Goal: Register for event/course

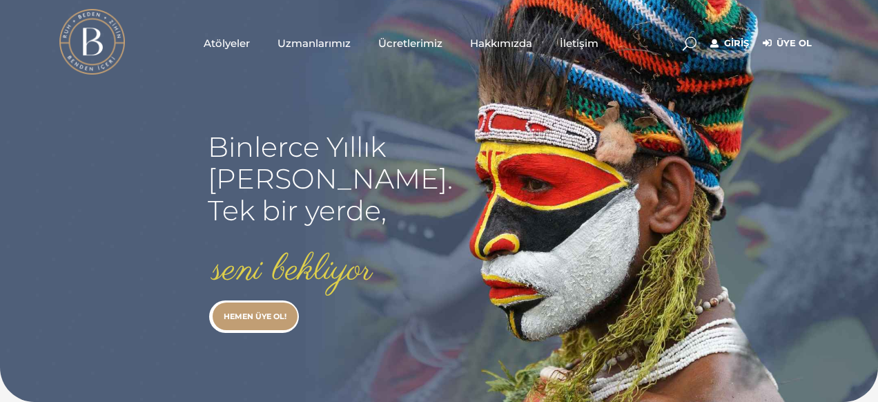
click at [241, 35] on span "Atölyeler" at bounding box center [227, 43] width 46 height 16
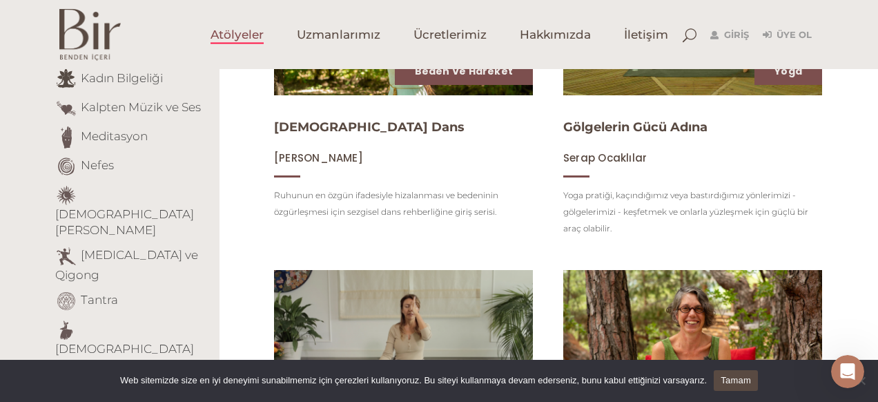
scroll to position [345, 0]
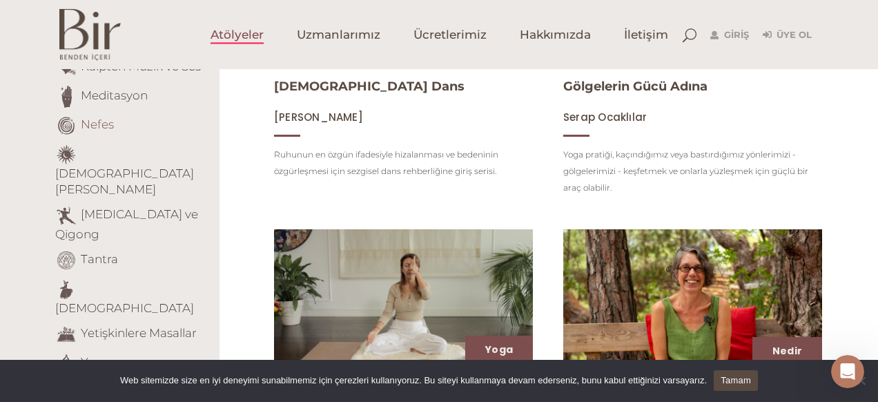
click at [97, 125] on link "Nefes" at bounding box center [97, 124] width 33 height 14
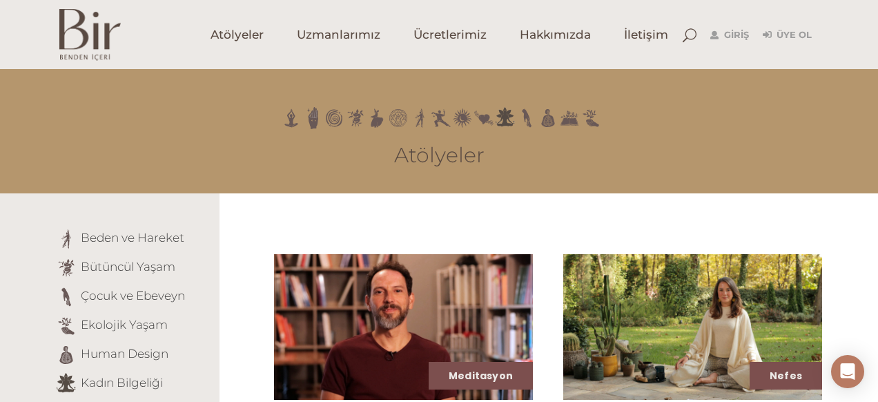
click at [81, 37] on img at bounding box center [89, 35] width 61 height 52
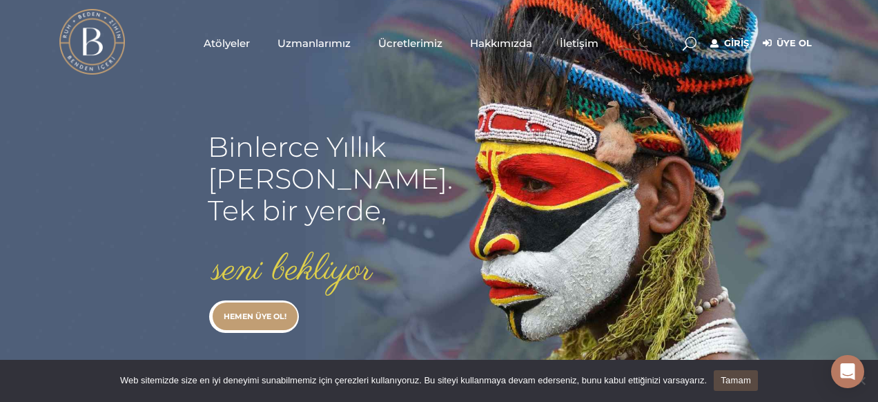
click at [230, 45] on span "Atölyeler" at bounding box center [227, 43] width 46 height 16
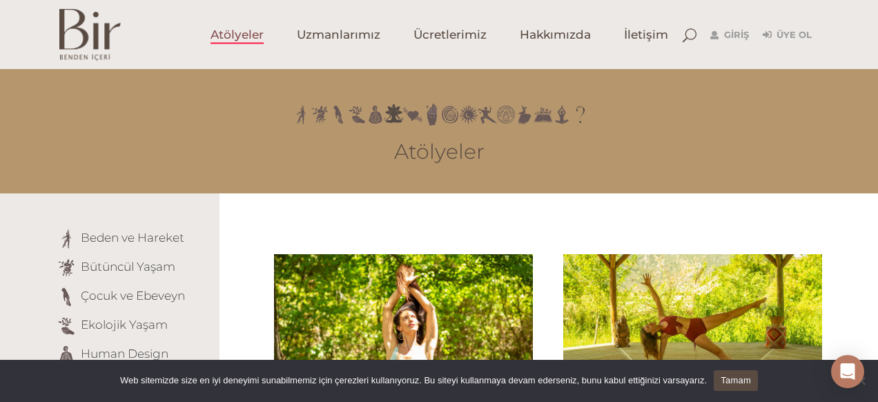
click at [525, 166] on div "Atölyeler" at bounding box center [439, 131] width 899 height 124
